Goal: Book appointment/travel/reservation

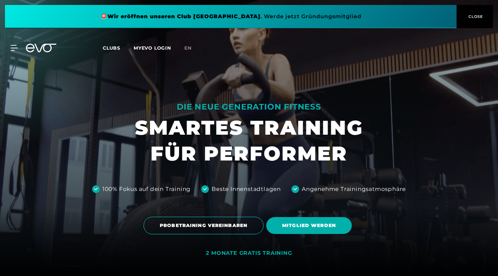
scroll to position [43, 0]
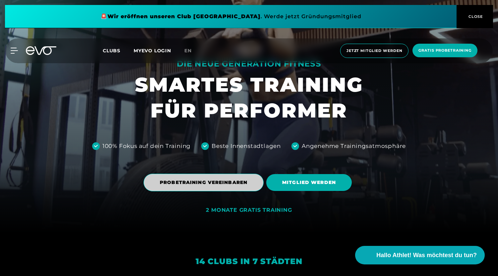
click at [196, 189] on span "PROBETRAINING VEREINBAREN" at bounding box center [203, 183] width 120 height 18
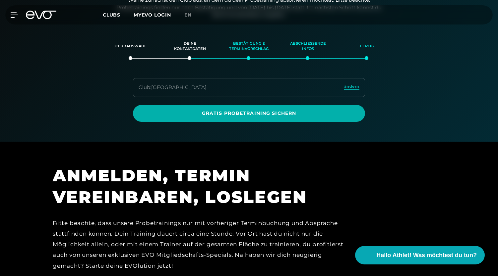
scroll to position [114, 0]
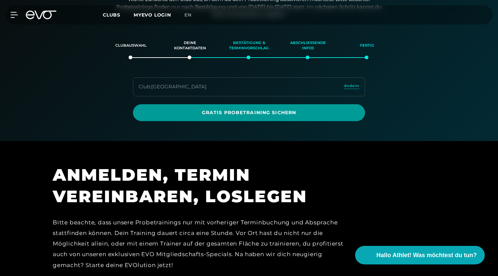
click at [249, 112] on span "Gratis Probetraining sichern" at bounding box center [249, 112] width 200 height 7
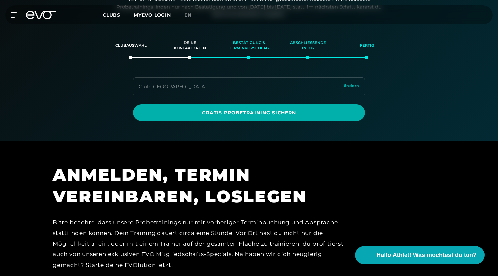
click at [360, 91] on div "Club : [GEOGRAPHIC_DATA] ändern" at bounding box center [249, 87] width 232 height 19
click at [356, 85] on span "ändern" at bounding box center [351, 86] width 15 height 6
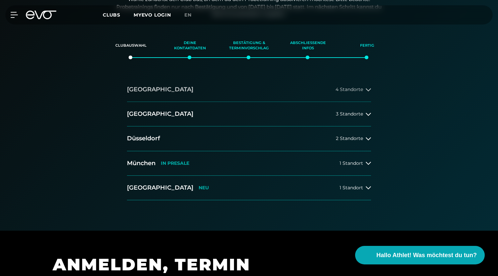
click at [196, 91] on button "[GEOGRAPHIC_DATA] 4 Standorte" at bounding box center [249, 90] width 244 height 25
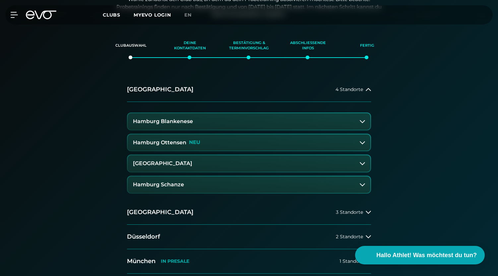
click at [174, 140] on h3 "Hamburg Ottensen" at bounding box center [159, 143] width 53 height 6
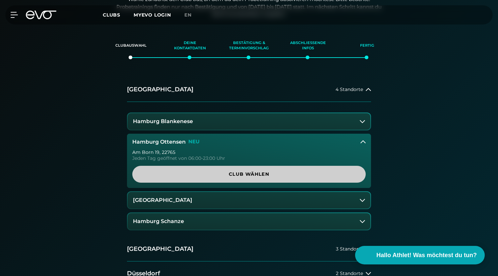
click at [229, 172] on span "Club wählen" at bounding box center [248, 174] width 201 height 7
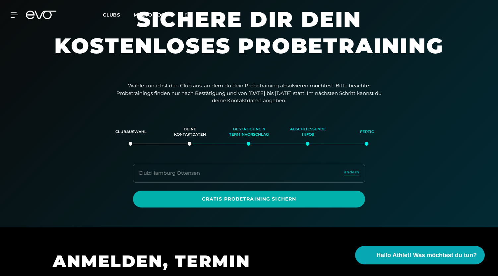
scroll to position [17, 0]
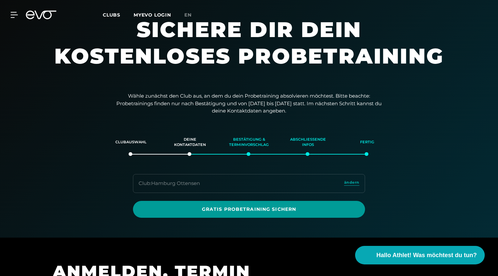
click at [239, 208] on span "Gratis Probetraining sichern" at bounding box center [249, 209] width 200 height 7
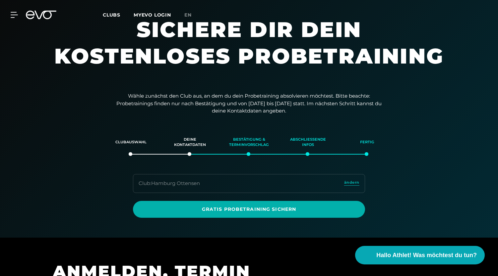
click at [233, 183] on div "Club : Hamburg Ottensen ändern" at bounding box center [249, 183] width 232 height 19
click at [354, 184] on span "ändern" at bounding box center [351, 183] width 15 height 6
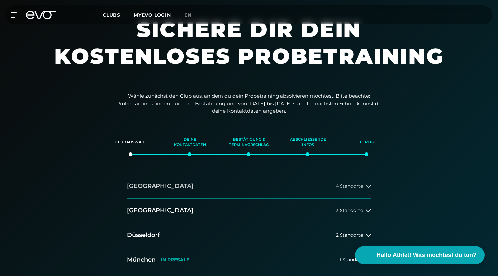
scroll to position [108, 0]
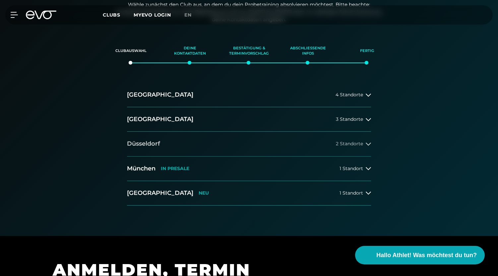
click at [249, 145] on button "[GEOGRAPHIC_DATA] 2 Standorte" at bounding box center [249, 144] width 244 height 25
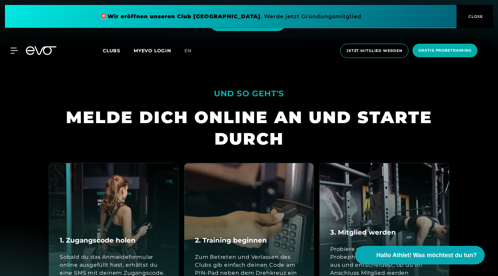
scroll to position [346, 0]
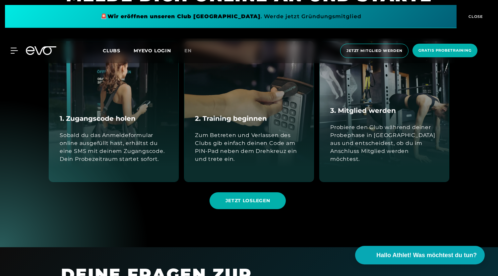
click at [88, 229] on section "UND SO GEHT'S MELDE DICH ONLINE AN UND STARTE DURCH 1. Zugangscode holen Sobald…" at bounding box center [249, 89] width 498 height 317
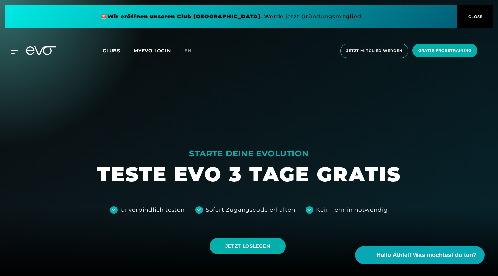
click at [54, 52] on icon at bounding box center [41, 50] width 30 height 9
click at [47, 51] on icon at bounding box center [41, 50] width 30 height 9
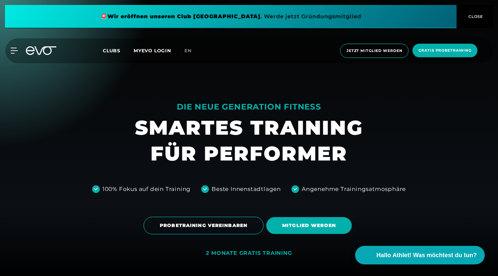
scroll to position [79, 0]
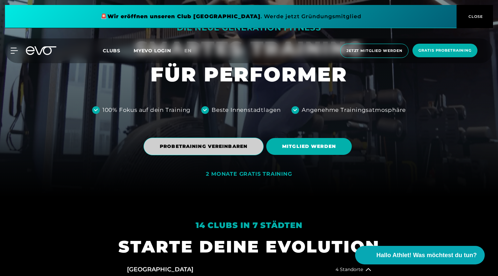
click at [195, 145] on span "PROBETRAINING VEREINBAREN" at bounding box center [203, 146] width 87 height 7
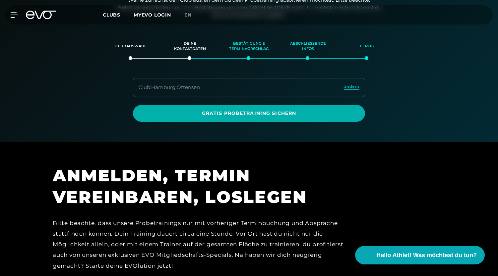
scroll to position [114, 0]
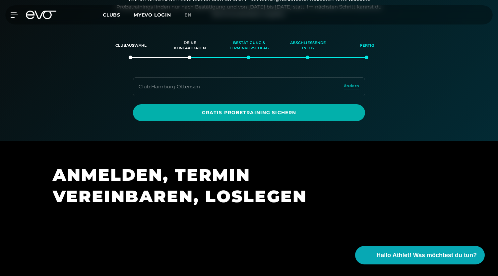
click at [352, 86] on span "ändern" at bounding box center [351, 86] width 15 height 6
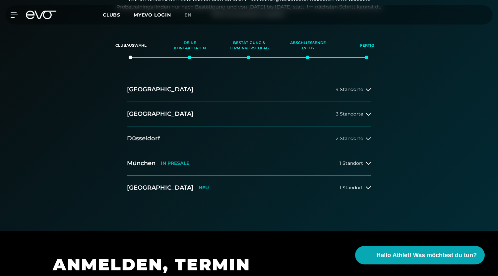
click at [153, 140] on h2 "Düsseldorf" at bounding box center [143, 139] width 33 height 8
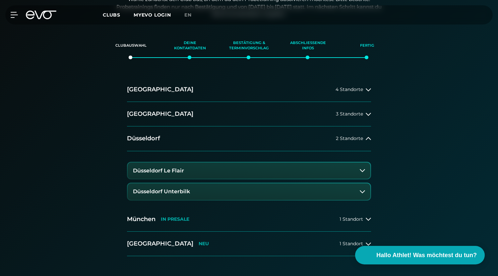
click at [169, 170] on h3 "Düsseldorf Le Flair" at bounding box center [158, 171] width 51 height 6
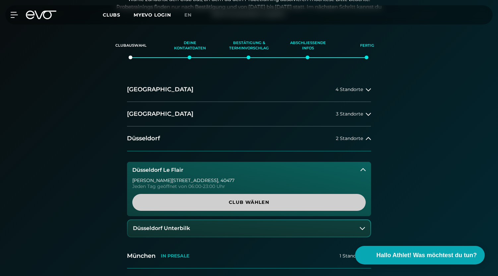
click at [233, 202] on span "Club wählen" at bounding box center [248, 202] width 201 height 7
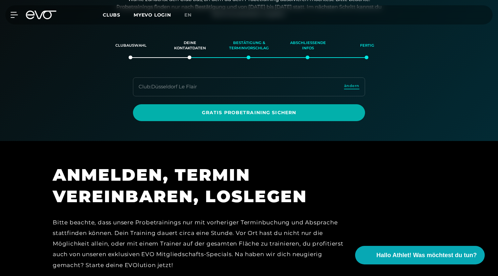
click at [351, 86] on span "ändern" at bounding box center [351, 86] width 15 height 6
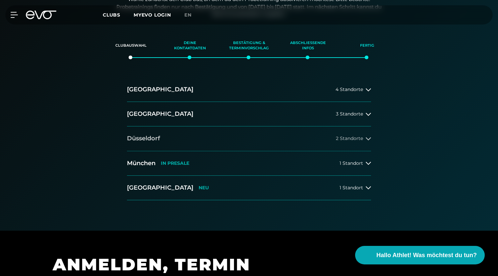
click at [202, 136] on button "[GEOGRAPHIC_DATA] 2 Standorte" at bounding box center [249, 139] width 244 height 25
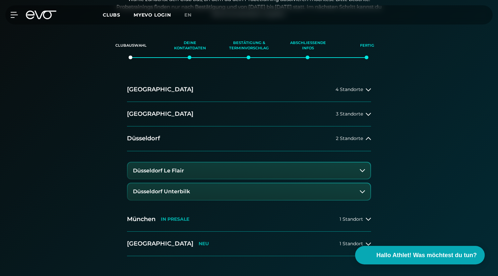
click at [180, 191] on h3 "Düsseldorf Unterbilk" at bounding box center [161, 192] width 57 height 6
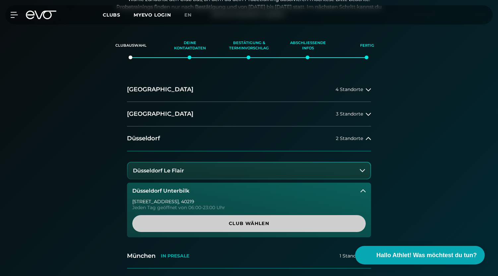
click at [246, 220] on span "Club wählen" at bounding box center [248, 223] width 201 height 7
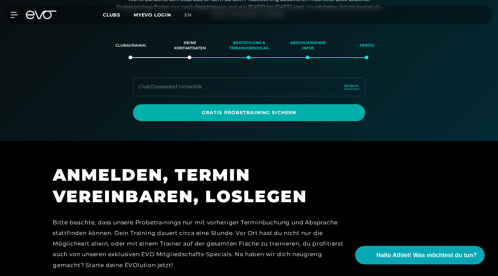
click at [349, 85] on span "ändern" at bounding box center [351, 86] width 15 height 6
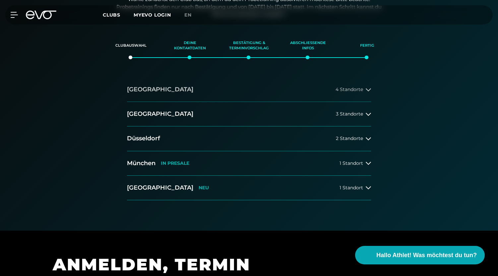
click at [162, 89] on button "[GEOGRAPHIC_DATA] 4 Standorte" at bounding box center [249, 90] width 244 height 25
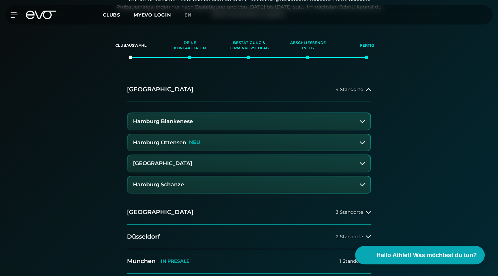
click at [171, 165] on h3 "[GEOGRAPHIC_DATA]" at bounding box center [162, 164] width 59 height 6
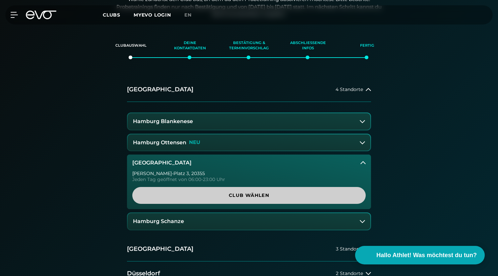
click at [232, 200] on span "Club wählen" at bounding box center [248, 195] width 233 height 17
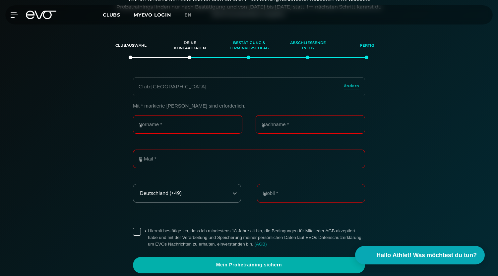
click at [350, 87] on span "ändern" at bounding box center [351, 86] width 15 height 6
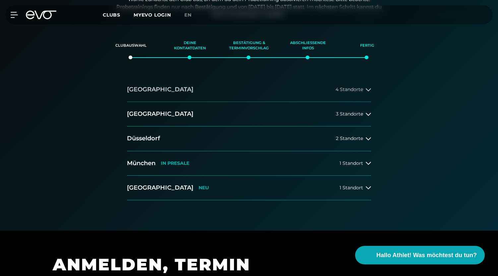
click at [223, 96] on button "[GEOGRAPHIC_DATA] 4 Standorte" at bounding box center [249, 90] width 244 height 25
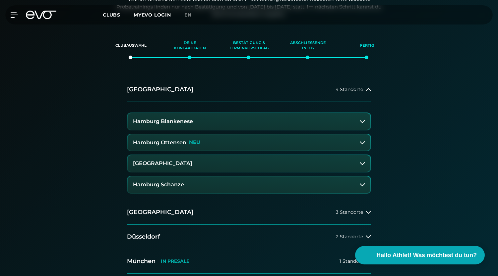
click at [236, 191] on button "Hamburg Schanze" at bounding box center [249, 185] width 243 height 17
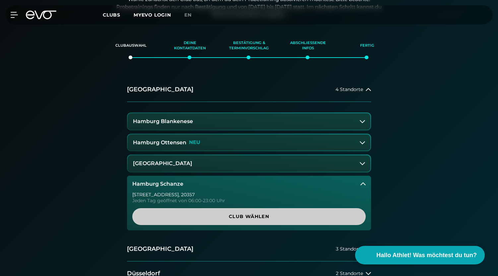
click at [245, 218] on span "Club wählen" at bounding box center [248, 216] width 201 height 7
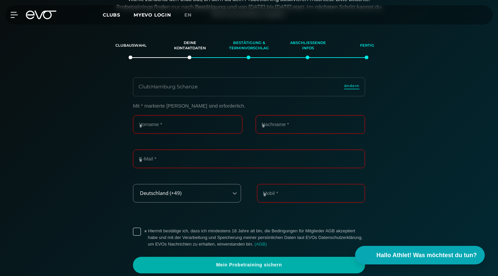
click at [355, 84] on span "ändern" at bounding box center [351, 86] width 15 height 6
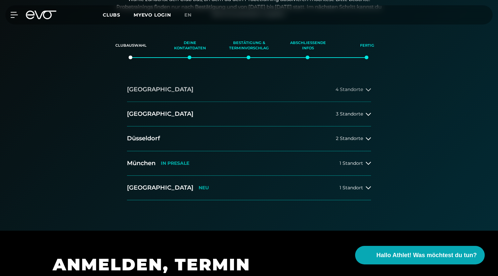
click at [213, 95] on button "[GEOGRAPHIC_DATA] 4 Standorte" at bounding box center [249, 90] width 244 height 25
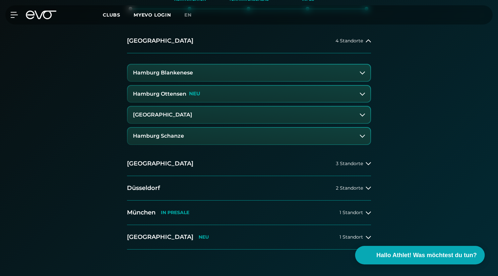
scroll to position [163, 0]
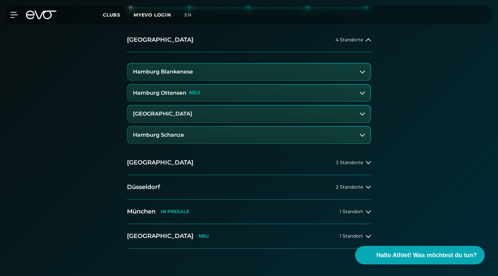
click at [370, 93] on button "Hamburg Ottensen NEU" at bounding box center [249, 93] width 243 height 17
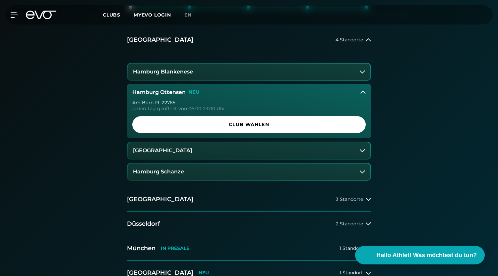
drag, startPoint x: 494, startPoint y: 66, endPoint x: 493, endPoint y: 82, distance: 15.9
click at [493, 82] on div "Clubauswahl Deine Kontaktdaten Bestätigung & Terminvorschlag Abschließende Info…" at bounding box center [249, 137] width 498 height 318
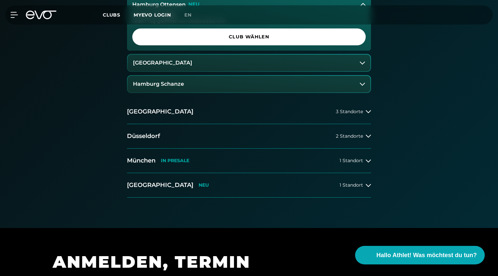
scroll to position [249, 0]
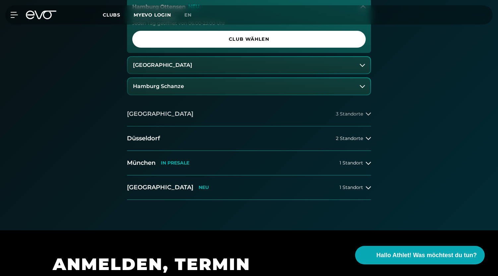
click at [360, 114] on span "3 Standorte" at bounding box center [349, 114] width 27 height 5
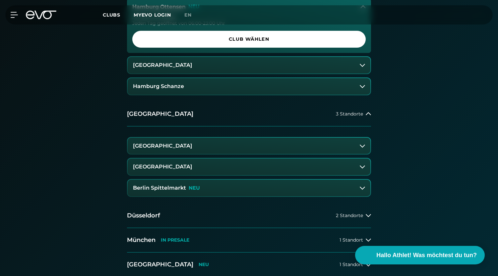
click at [344, 188] on button "Berlin Spittelmarkt NEU" at bounding box center [249, 188] width 243 height 17
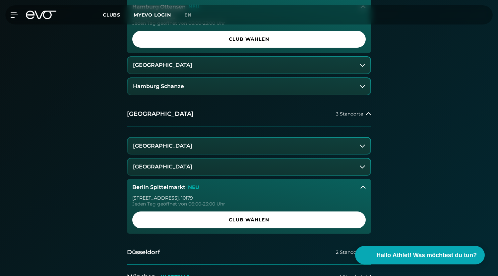
scroll to position [374, 0]
